Goal: Task Accomplishment & Management: Complete application form

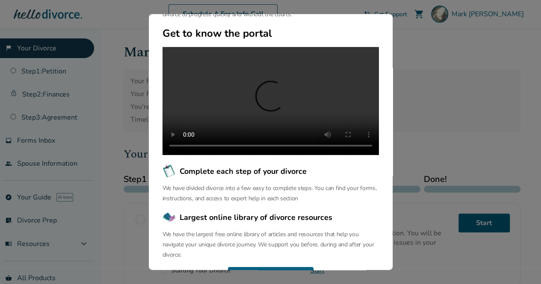
scroll to position [114, 0]
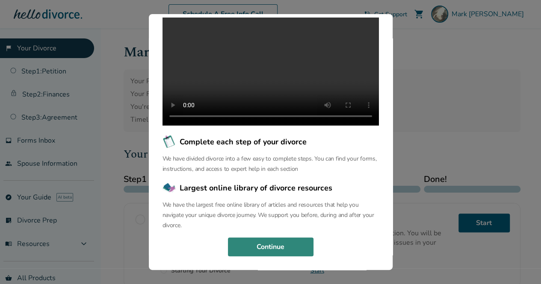
click at [287, 245] on button "Continue" at bounding box center [271, 247] width 86 height 19
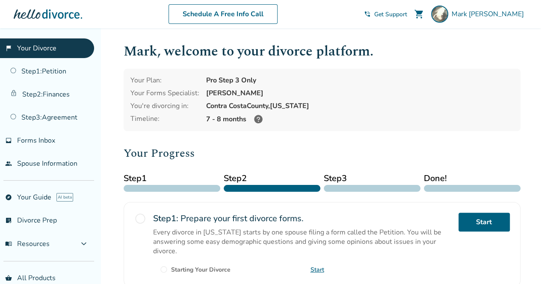
scroll to position [0, 0]
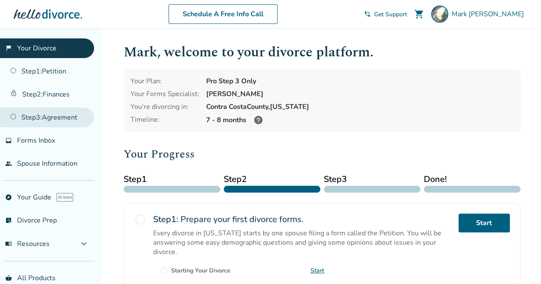
click at [52, 116] on link "Step 3 : Agreement" at bounding box center [47, 118] width 94 height 20
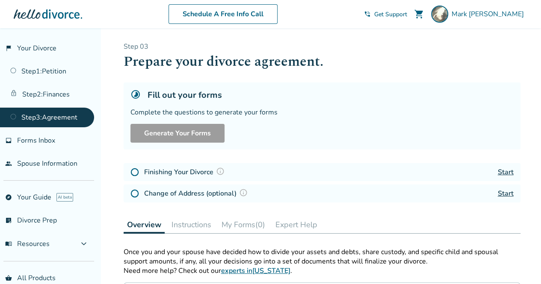
click at [54, 117] on link "Step 3 : Agreement" at bounding box center [47, 118] width 94 height 20
click at [132, 172] on img at bounding box center [134, 172] width 9 height 9
click at [507, 172] on link "Start" at bounding box center [506, 172] width 16 height 9
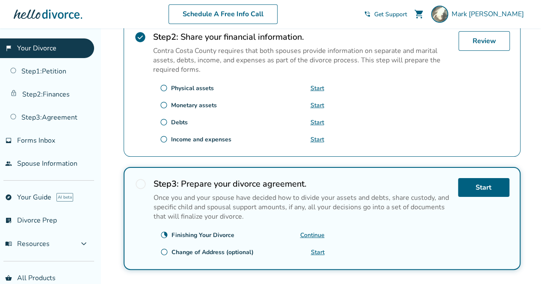
scroll to position [299, 0]
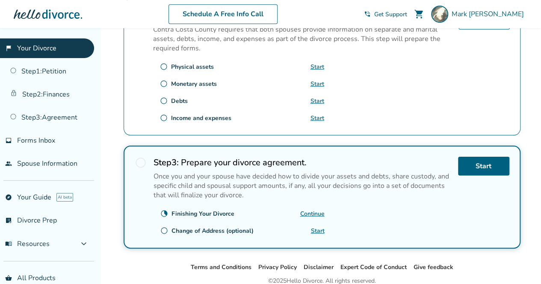
click at [309, 210] on link "Continue" at bounding box center [312, 214] width 24 height 8
click at [493, 164] on link "Start" at bounding box center [483, 166] width 51 height 19
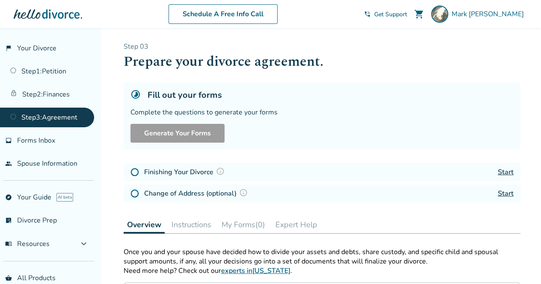
click at [505, 173] on link "Start" at bounding box center [506, 172] width 16 height 9
